Goal: Transaction & Acquisition: Purchase product/service

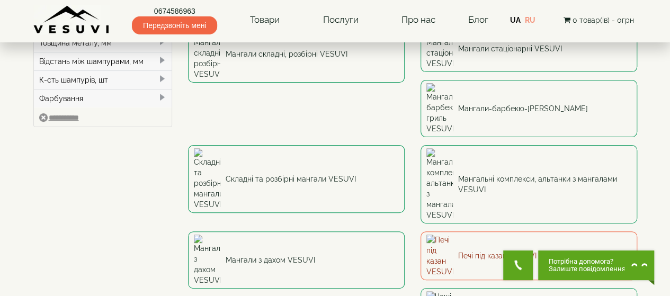
scroll to position [106, 0]
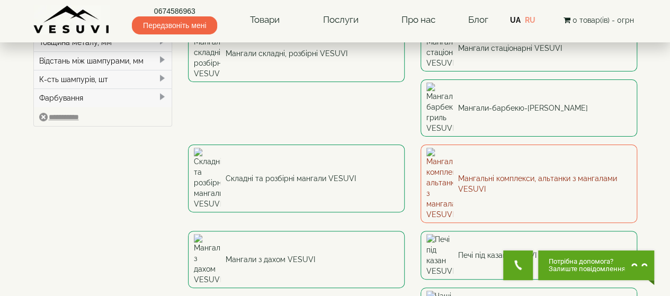
click at [421, 145] on link "Мангальні комплекси, альтанки з мангалами VESUVI" at bounding box center [529, 184] width 217 height 78
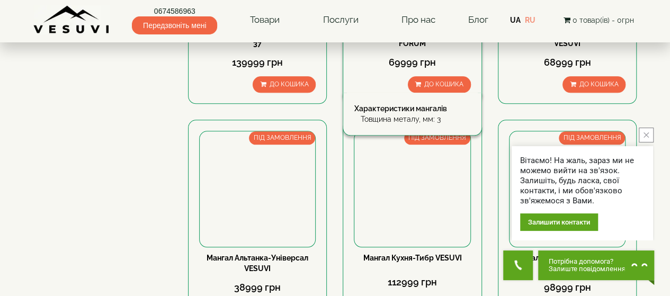
scroll to position [530, 0]
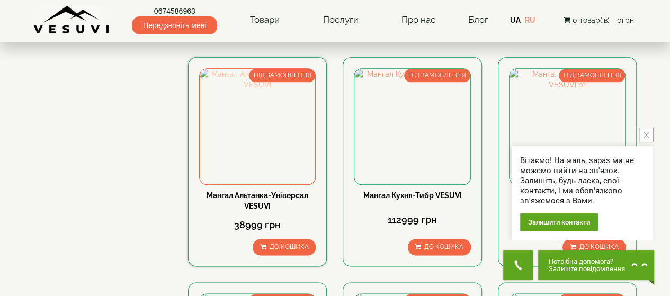
click at [258, 131] on img at bounding box center [257, 126] width 115 height 115
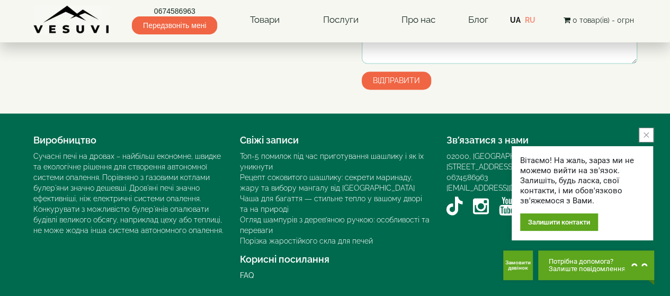
scroll to position [934, 0]
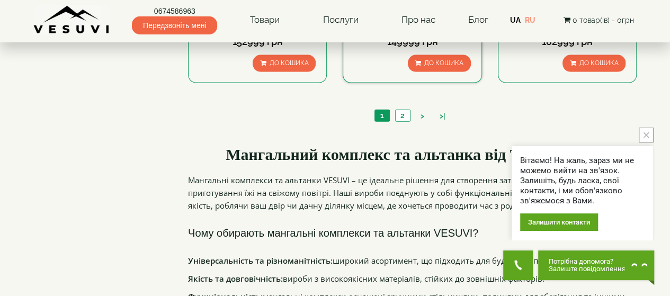
scroll to position [1005, 0]
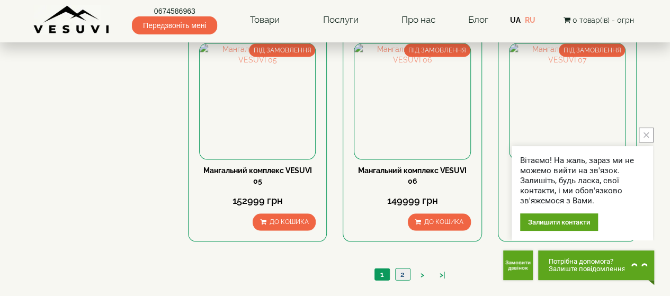
click at [401, 274] on link "2" at bounding box center [402, 274] width 15 height 11
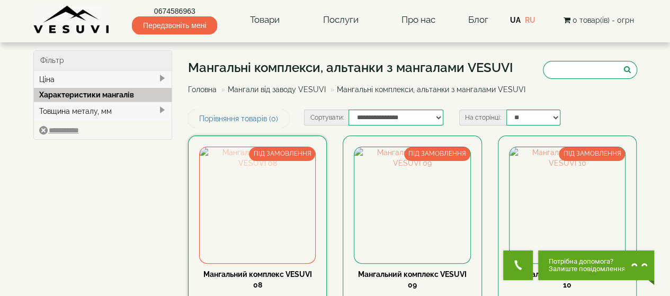
click at [272, 218] on img at bounding box center [257, 204] width 115 height 115
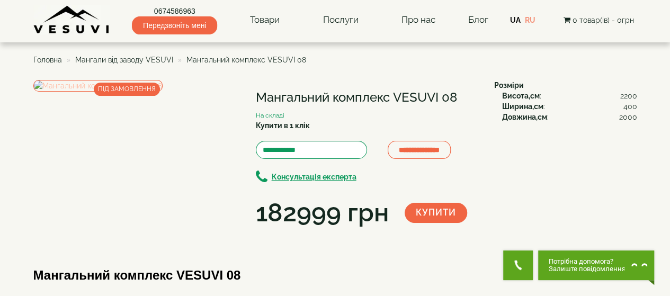
click at [163, 92] on img at bounding box center [97, 86] width 129 height 12
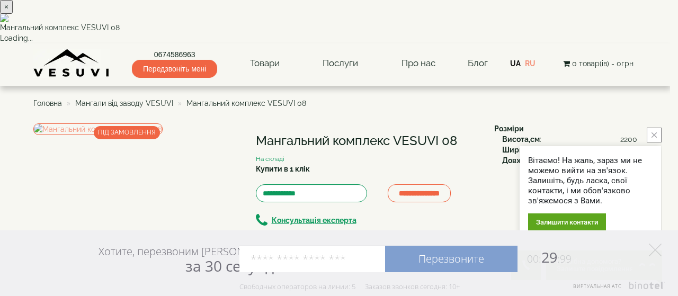
click at [651, 133] on button "close button" at bounding box center [654, 135] width 15 height 15
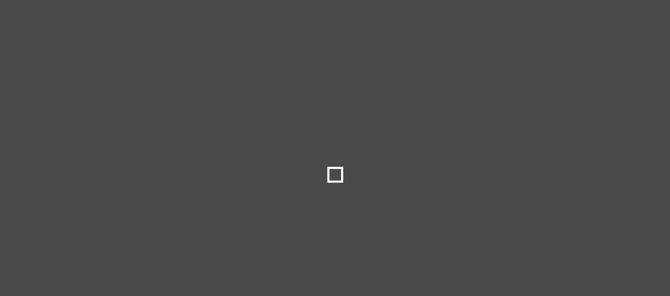
select select
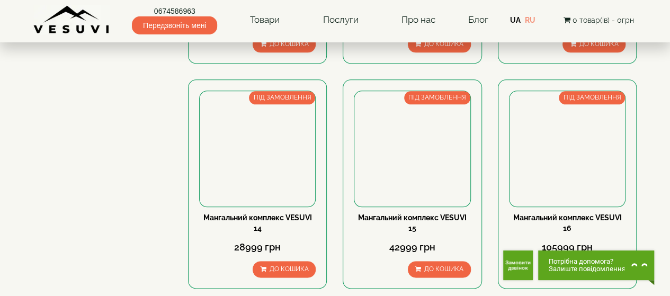
scroll to position [530, 0]
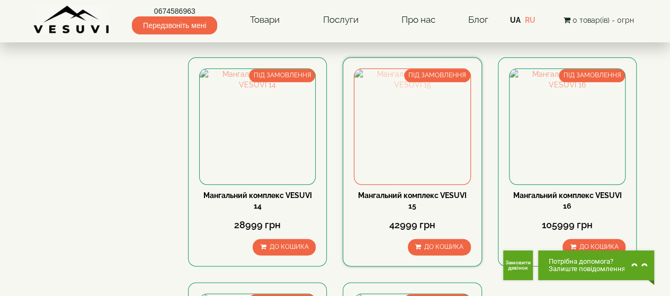
click at [404, 137] on img at bounding box center [411, 126] width 115 height 115
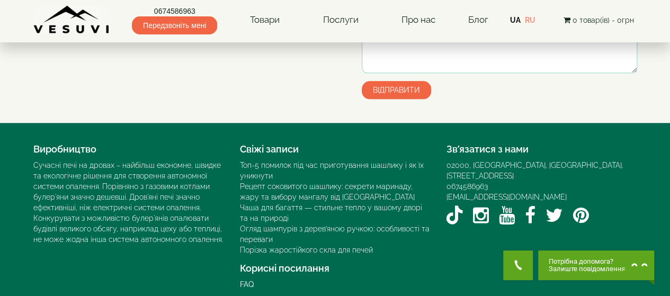
scroll to position [514, 0]
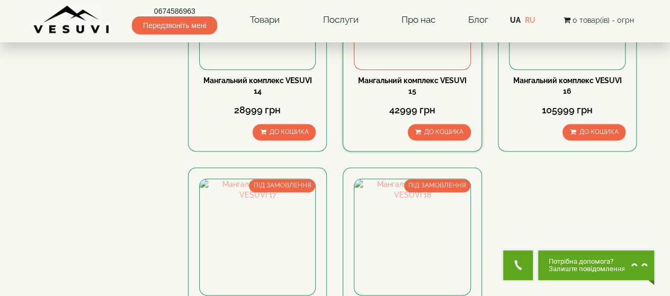
scroll to position [693, 0]
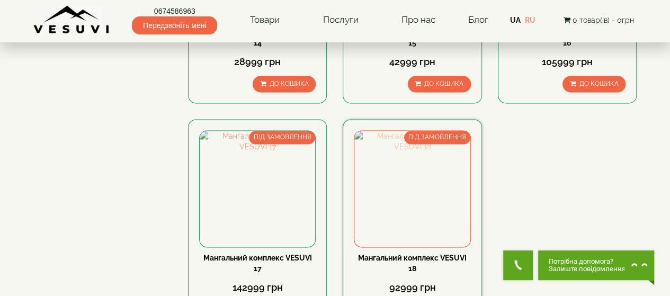
click at [426, 192] on img at bounding box center [411, 188] width 115 height 115
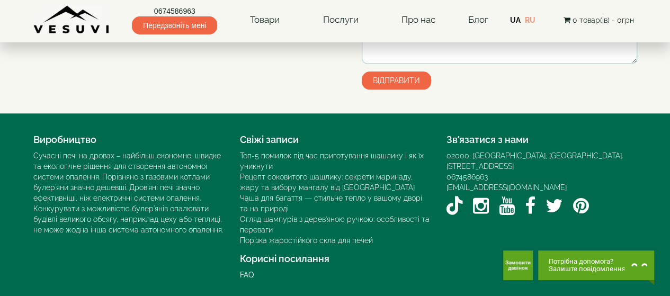
scroll to position [620, 0]
